Goal: Find contact information: Find contact information

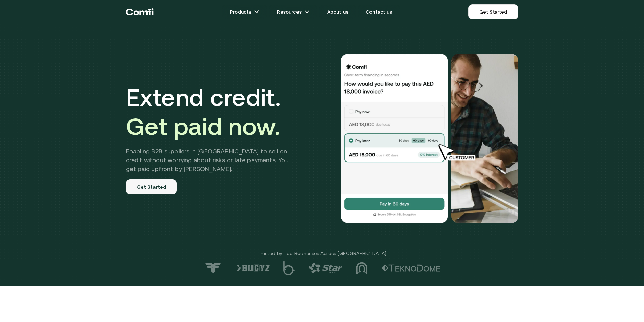
click at [157, 183] on link "Get Started" at bounding box center [151, 186] width 51 height 15
drag, startPoint x: 308, startPoint y: 51, endPoint x: 310, endPoint y: 61, distance: 9.9
click at [207, 51] on div "Extend credit. Get paid now. Enabling B2B suppliers in [GEOGRAPHIC_DATA] to sel…" at bounding box center [321, 138] width 405 height 223
click at [207, 10] on link "Contact us" at bounding box center [378, 12] width 43 height 14
